Goal: Check status: Check status

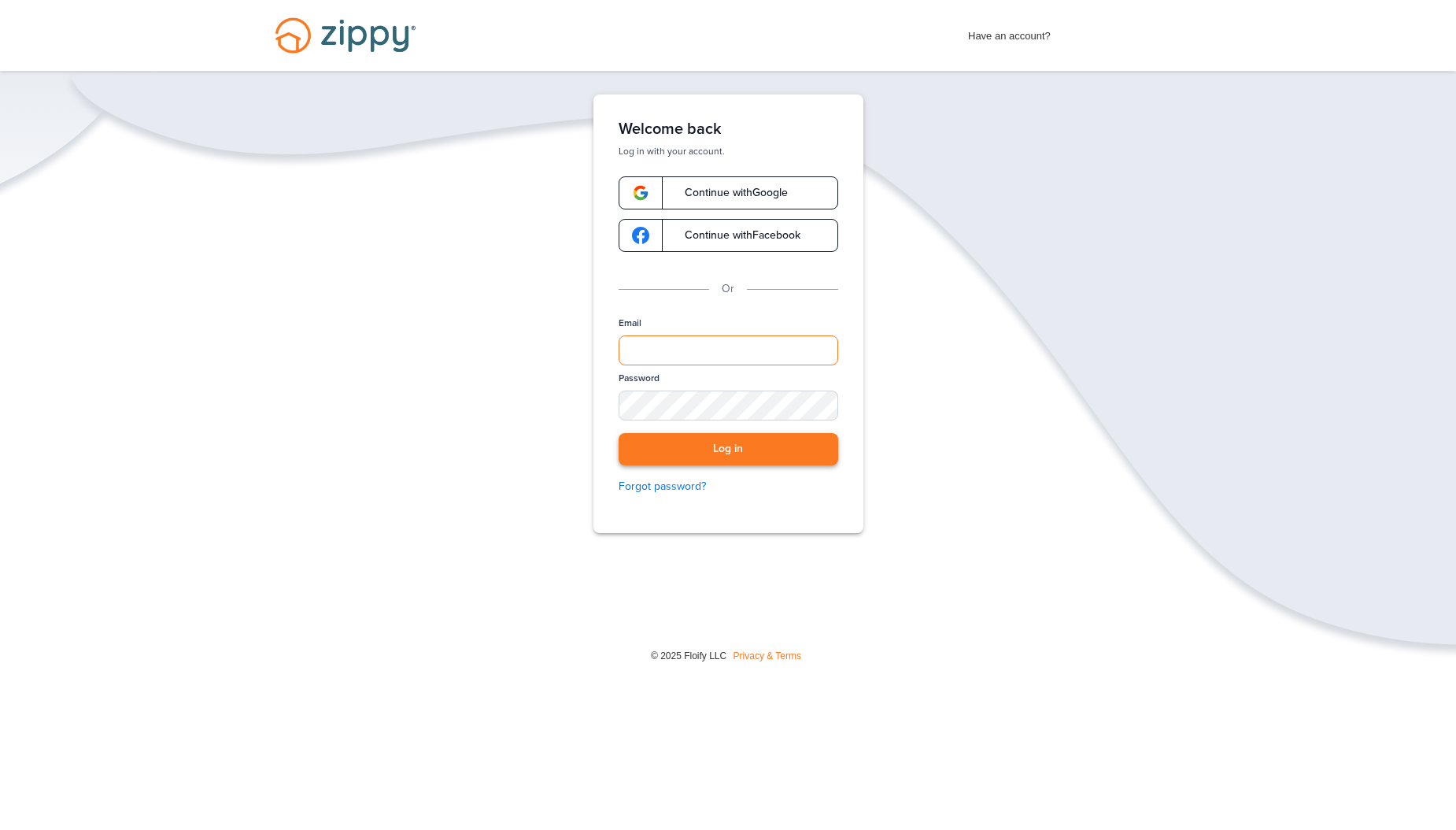
type input "**********"
click at [725, 447] on button "Log in" at bounding box center [729, 449] width 220 height 32
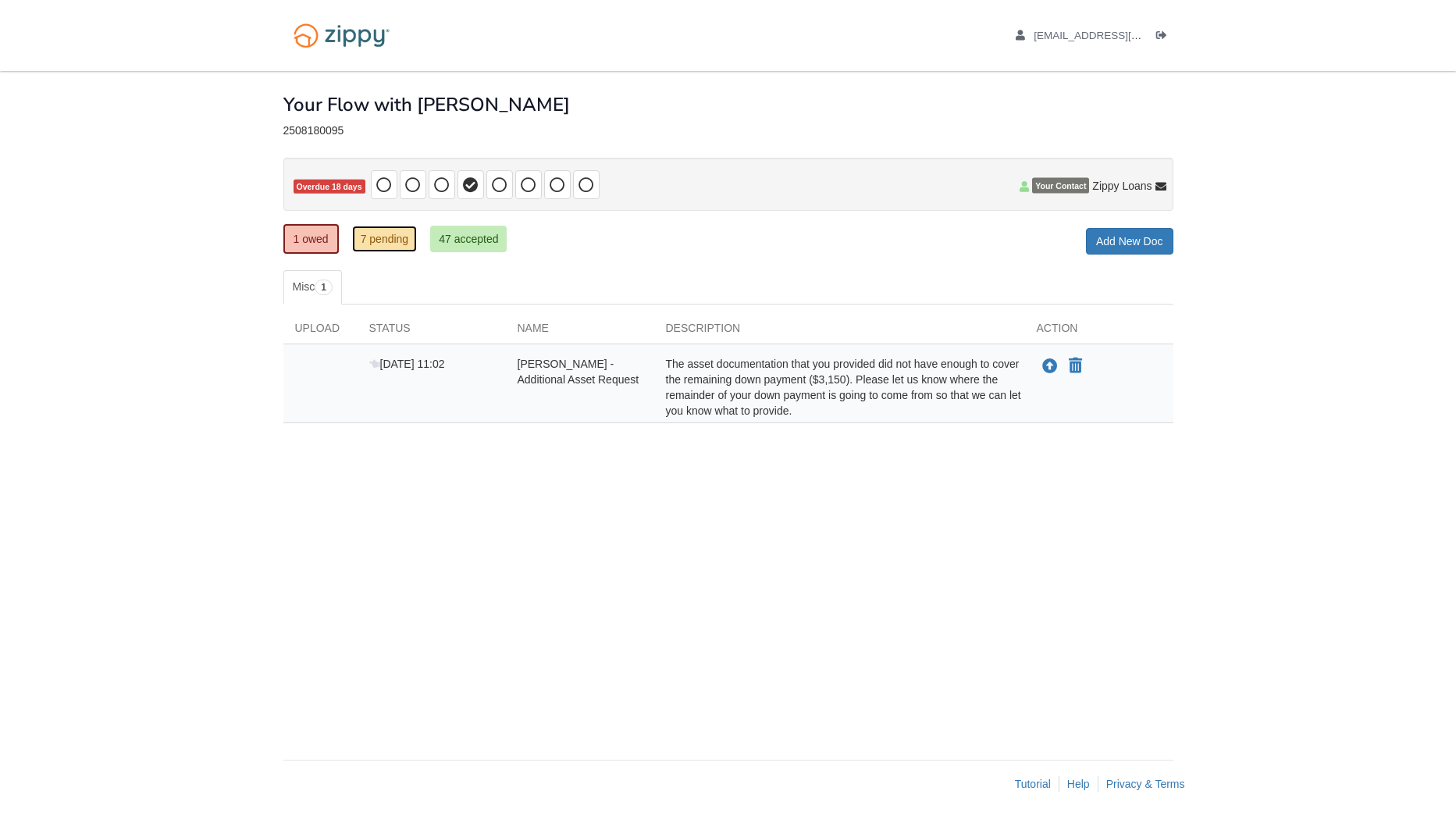
click at [388, 239] on link "7 pending" at bounding box center [385, 239] width 66 height 27
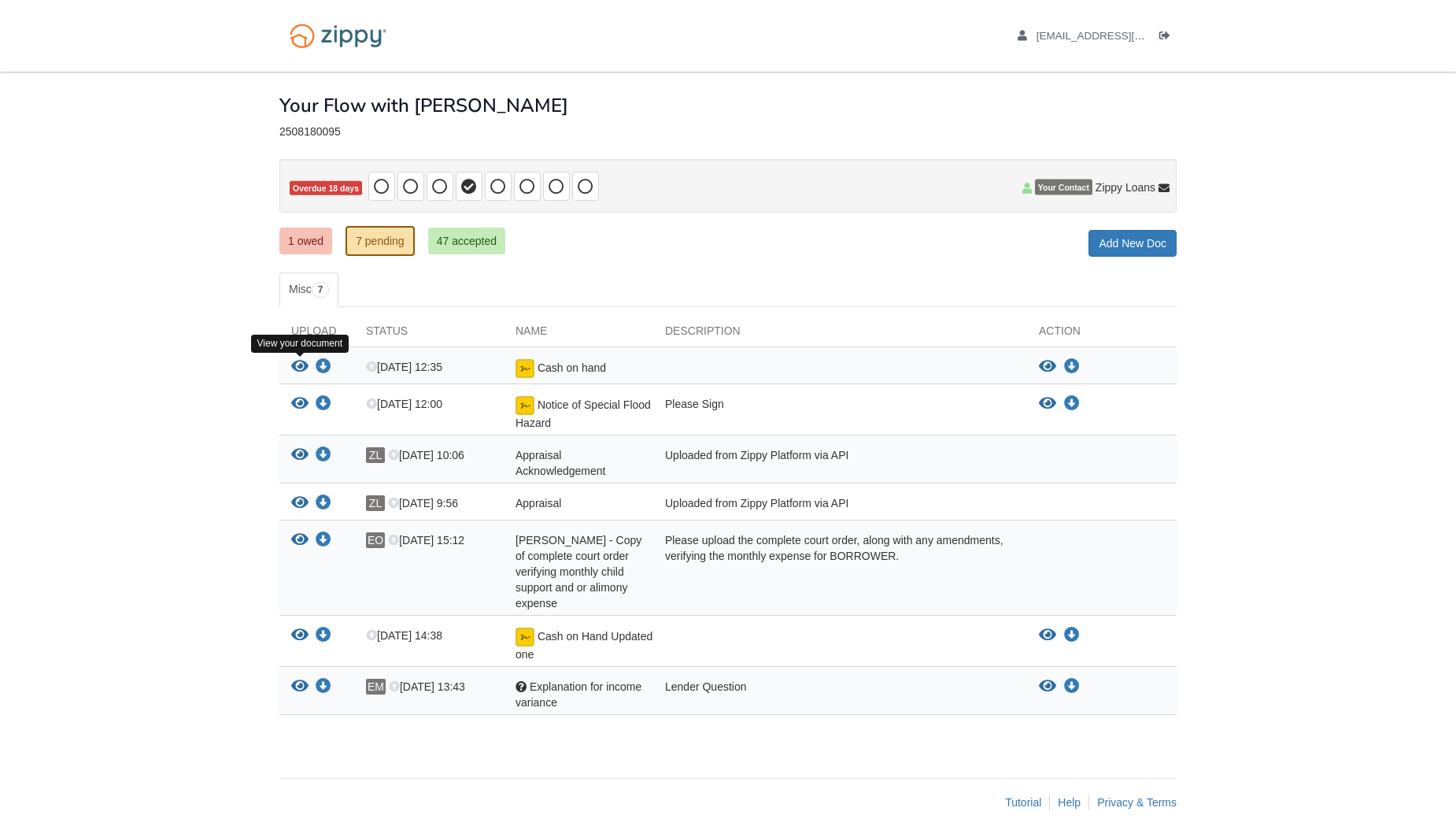
click at [296, 366] on icon "View Cash on hand" at bounding box center [300, 367] width 17 height 16
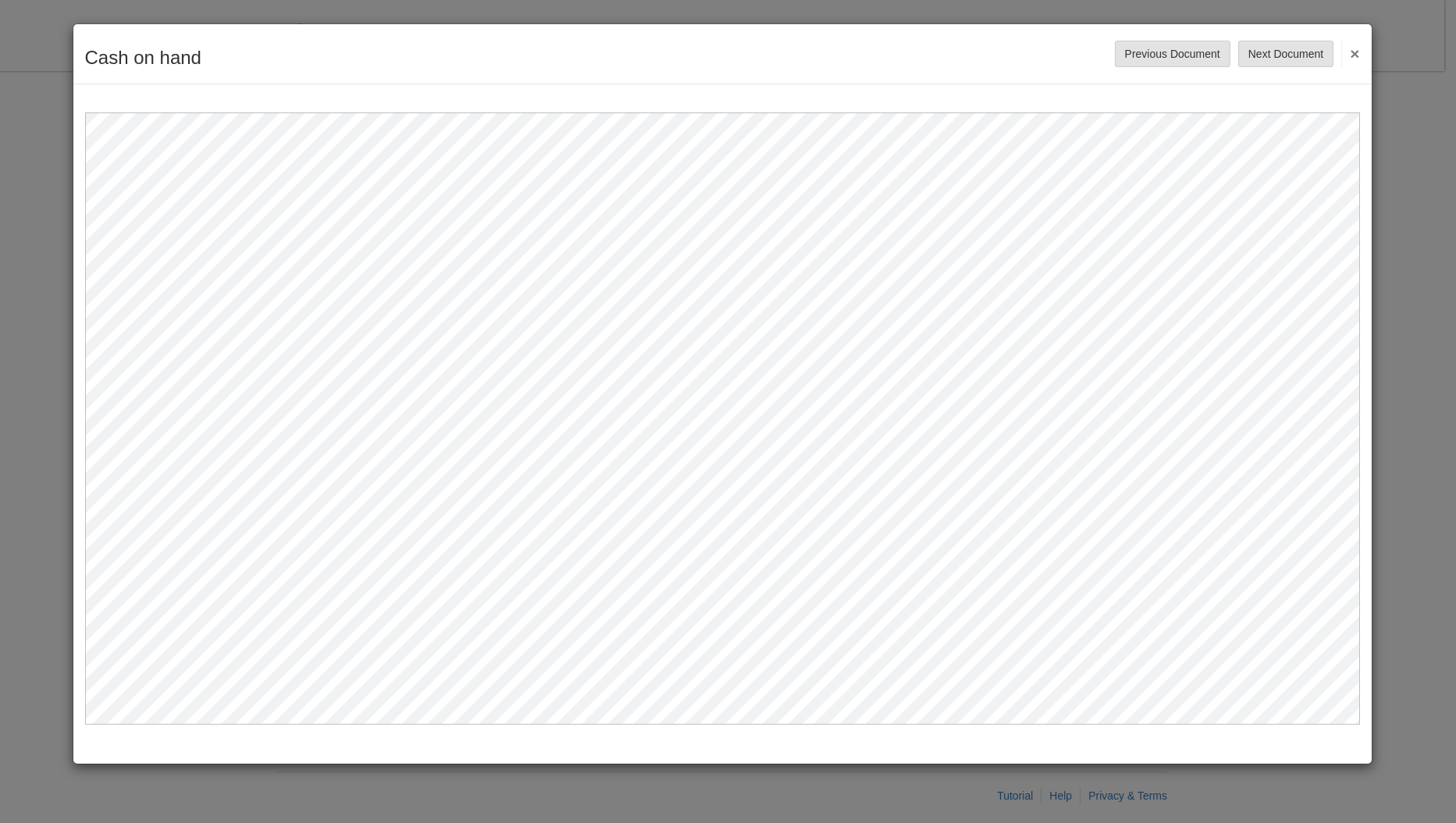
click at [1360, 49] on button "×" at bounding box center [1350, 53] width 18 height 28
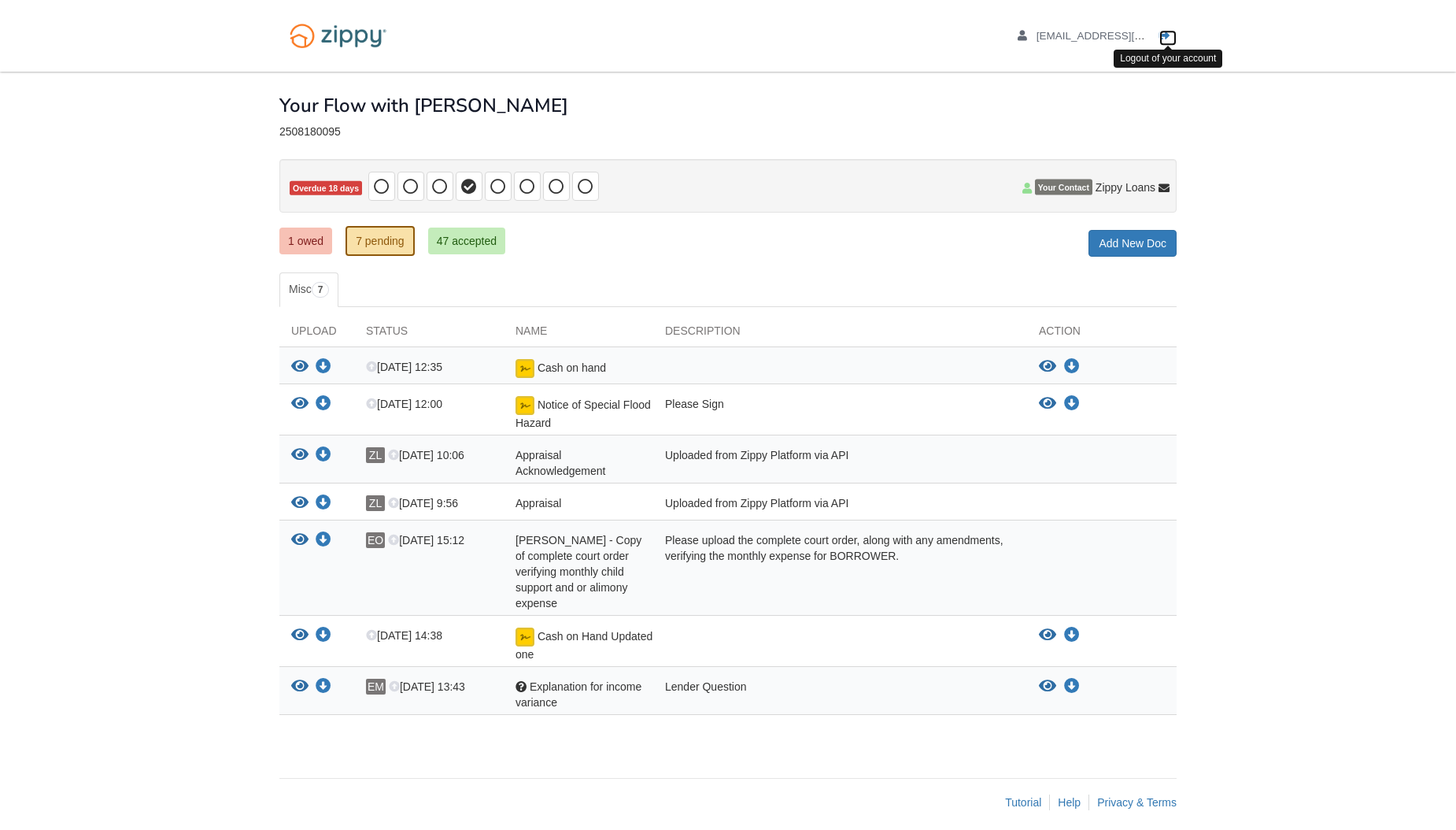
click at [1172, 36] on link "Logout" at bounding box center [1168, 38] width 17 height 16
